Goal: Navigation & Orientation: Go to known website

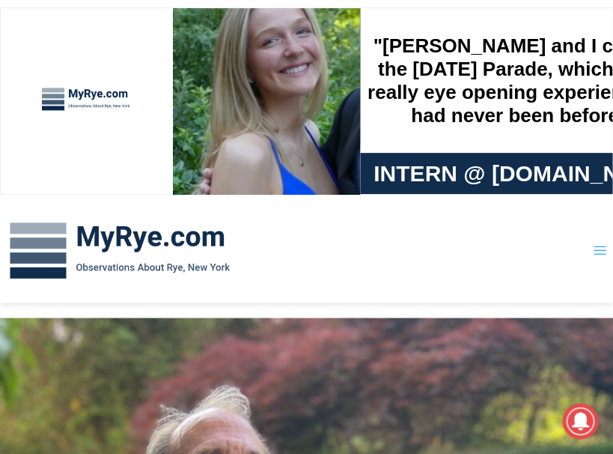
click at [598, 248] on icon "Toggle Menu" at bounding box center [599, 249] width 15 height 15
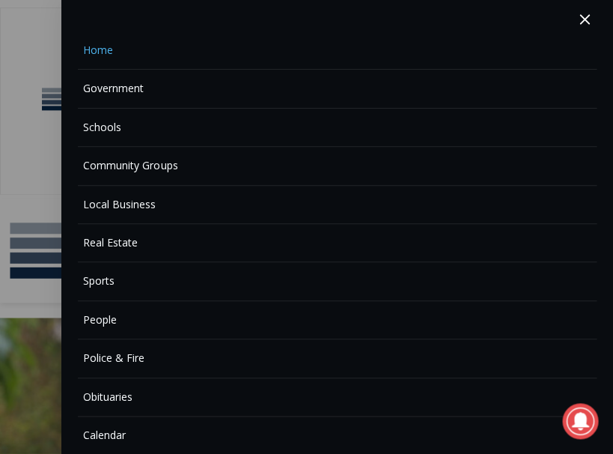
click at [107, 52] on link "Home" at bounding box center [337, 50] width 518 height 38
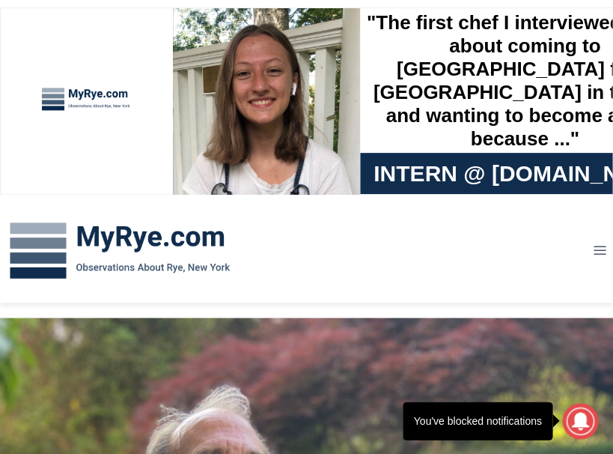
click at [584, 419] on icon at bounding box center [579, 421] width 17 height 18
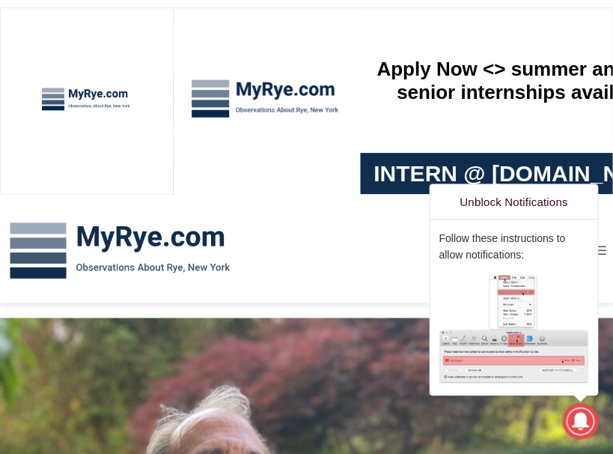
click at [577, 417] on icon at bounding box center [579, 421] width 17 height 18
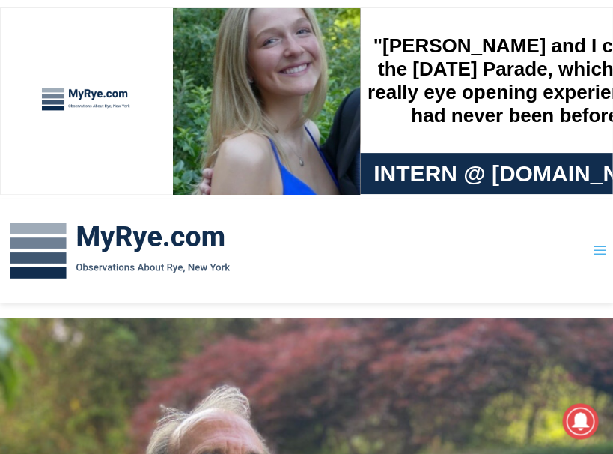
click at [597, 251] on icon "Open menu" at bounding box center [599, 250] width 13 height 9
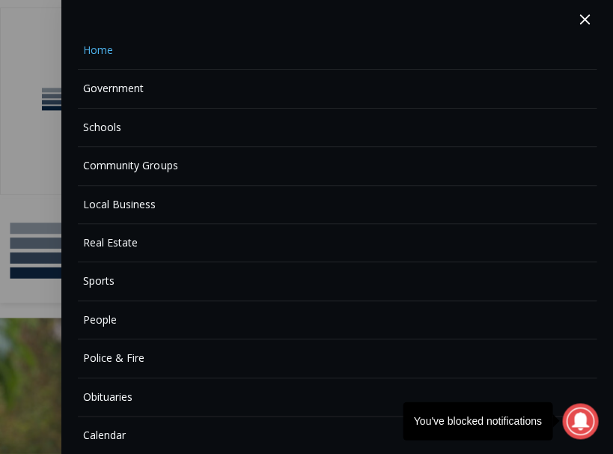
click at [585, 419] on icon at bounding box center [579, 421] width 17 height 18
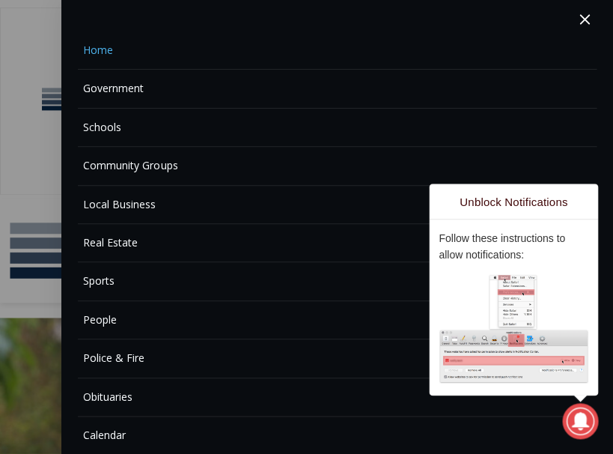
click at [551, 304] on img at bounding box center [514, 328] width 150 height 109
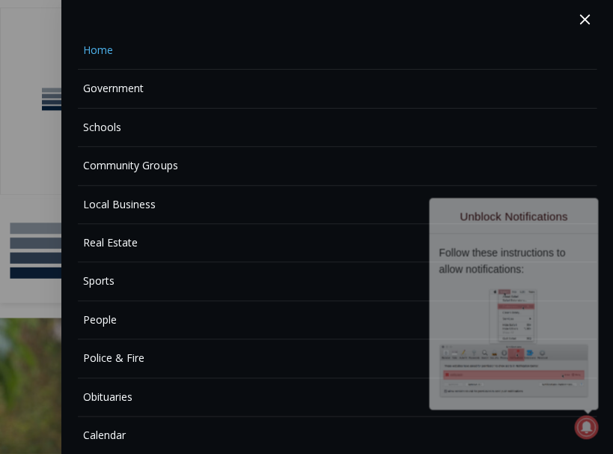
click at [582, 16] on button "Close menu" at bounding box center [584, 20] width 23 height 40
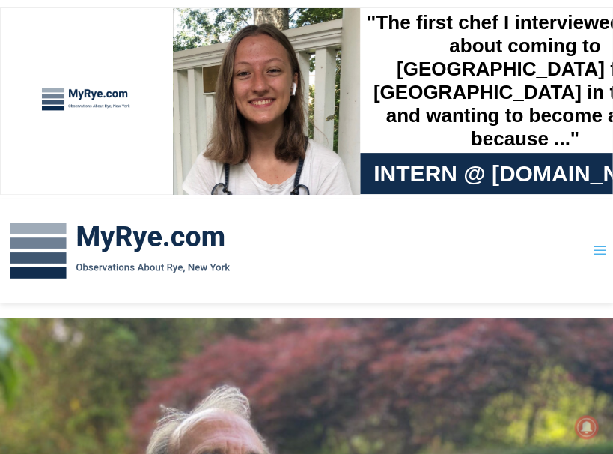
click at [599, 248] on icon "Toggle Menu" at bounding box center [599, 249] width 15 height 15
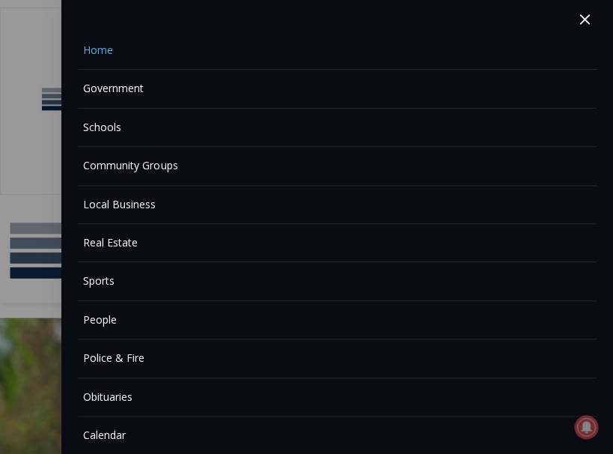
click at [104, 53] on link "Home" at bounding box center [337, 50] width 518 height 38
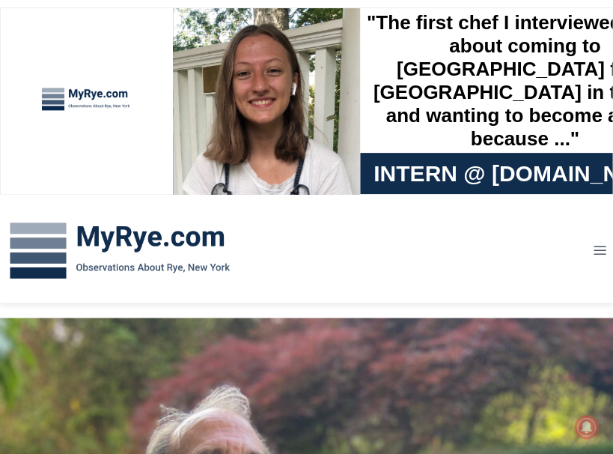
click at [57, 230] on img at bounding box center [119, 251] width 239 height 78
